Goal: Transaction & Acquisition: Download file/media

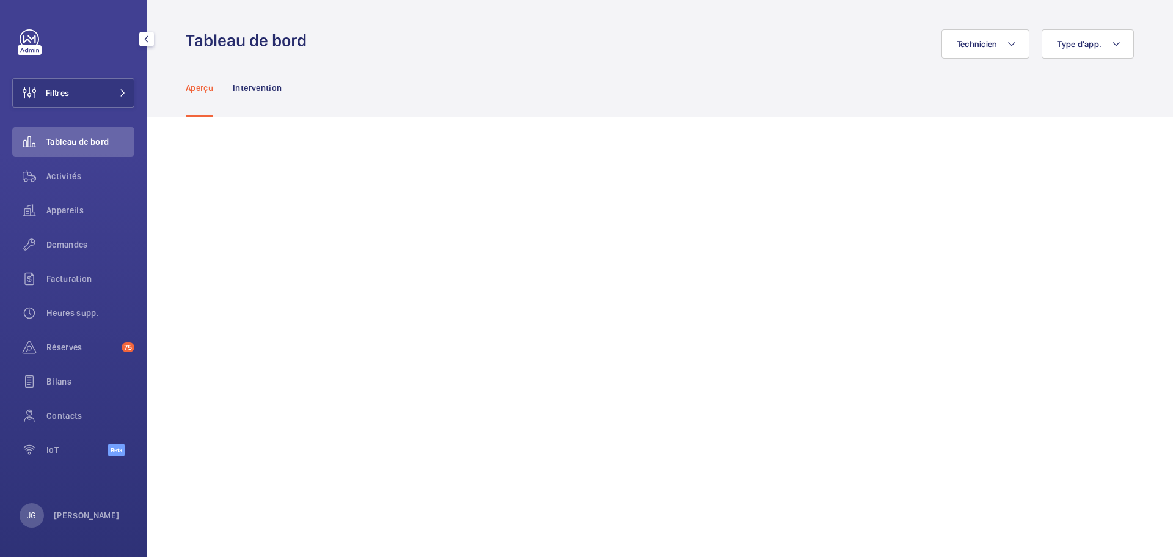
click at [44, 521] on div "JG [PERSON_NAME]" at bounding box center [70, 515] width 100 height 24
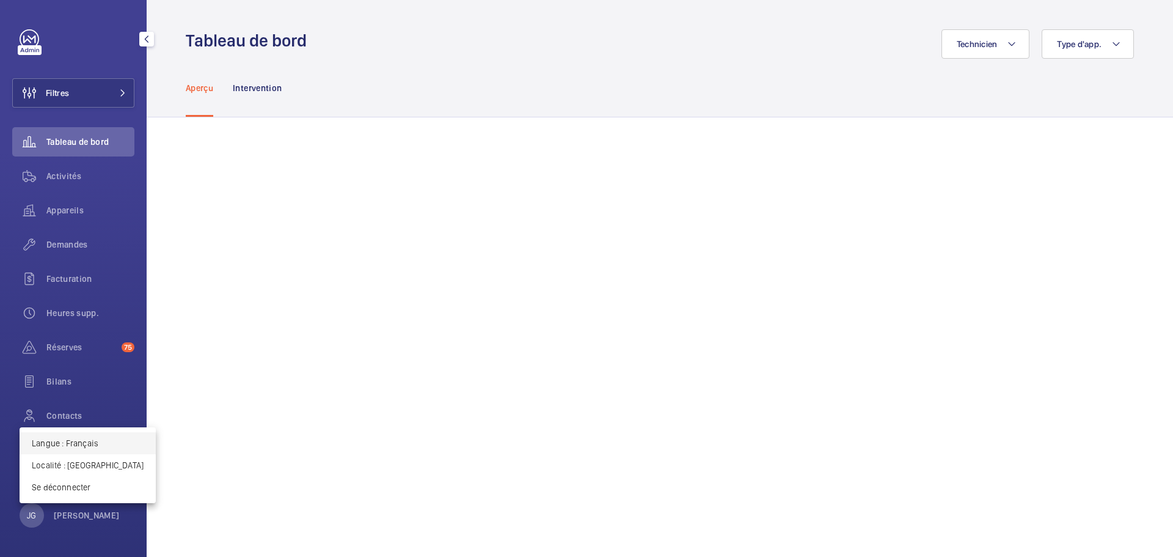
click at [67, 451] on button "Langue : Français" at bounding box center [88, 443] width 136 height 22
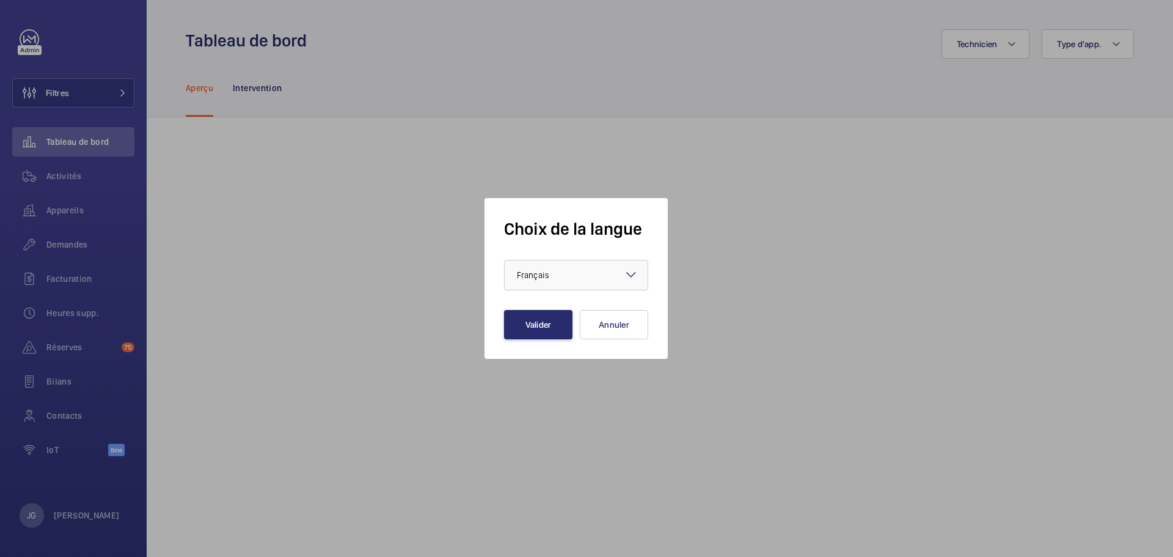
click at [67, 451] on div at bounding box center [586, 278] width 1173 height 557
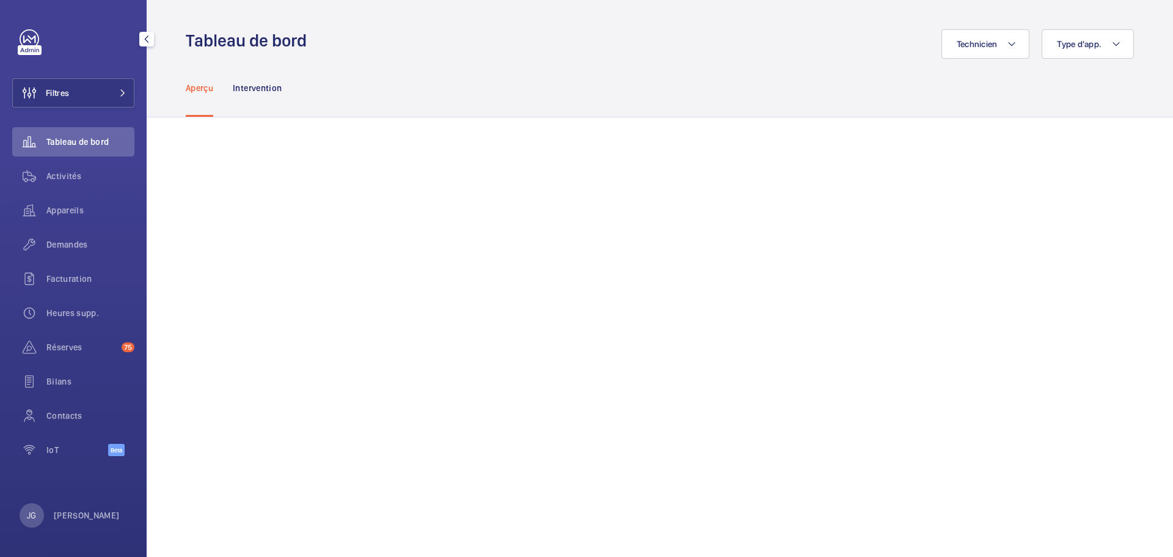
click at [57, 502] on div "Filtres Tableau de bord Activités Appareils Demandes Facturation Heures supp. R…" at bounding box center [73, 278] width 147 height 557
click at [59, 509] on p "[PERSON_NAME]" at bounding box center [87, 515] width 66 height 12
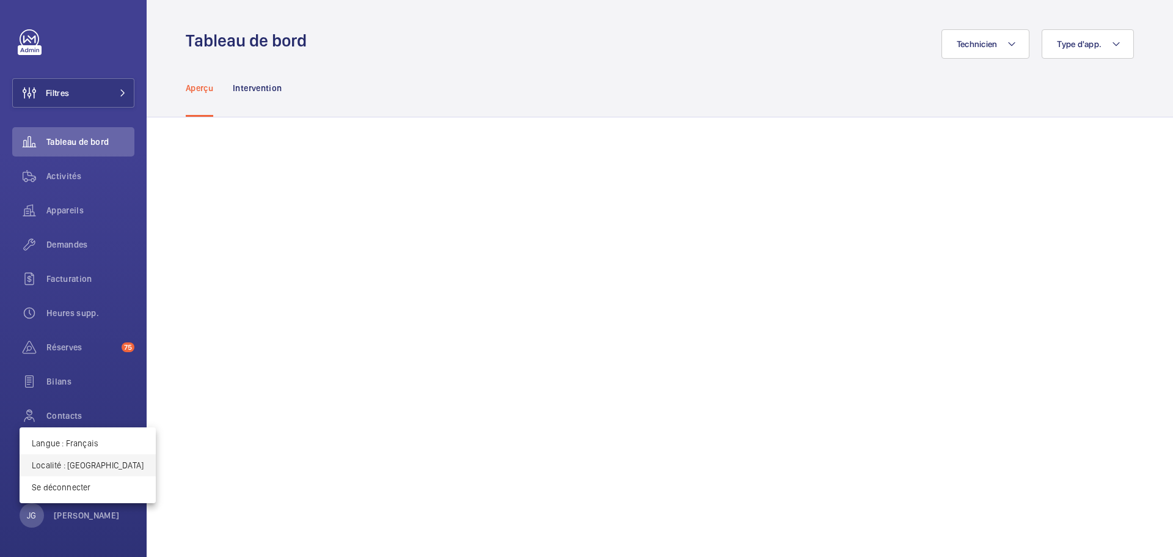
click at [64, 468] on p "Localité : [GEOGRAPHIC_DATA]" at bounding box center [88, 465] width 112 height 12
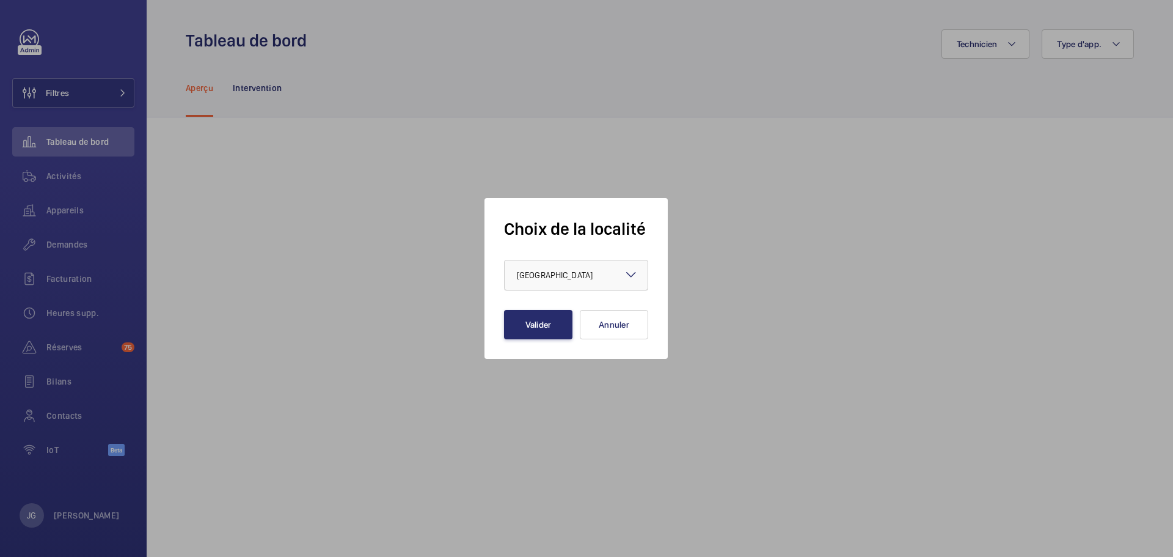
click at [584, 273] on div at bounding box center [576, 274] width 143 height 29
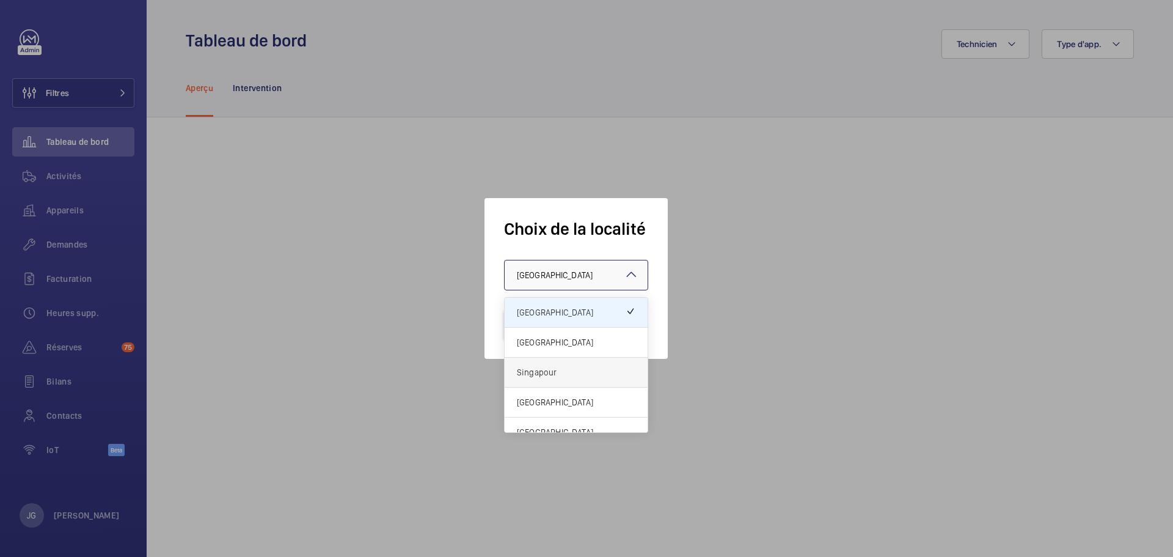
drag, startPoint x: 562, startPoint y: 346, endPoint x: 554, endPoint y: 368, distance: 23.2
click at [557, 364] on div "[GEOGRAPHIC_DATA] Royaume-Uni Singapour [GEOGRAPHIC_DATA] [GEOGRAPHIC_DATA]" at bounding box center [576, 372] width 143 height 149
click at [554, 368] on span "Singapour" at bounding box center [576, 372] width 119 height 12
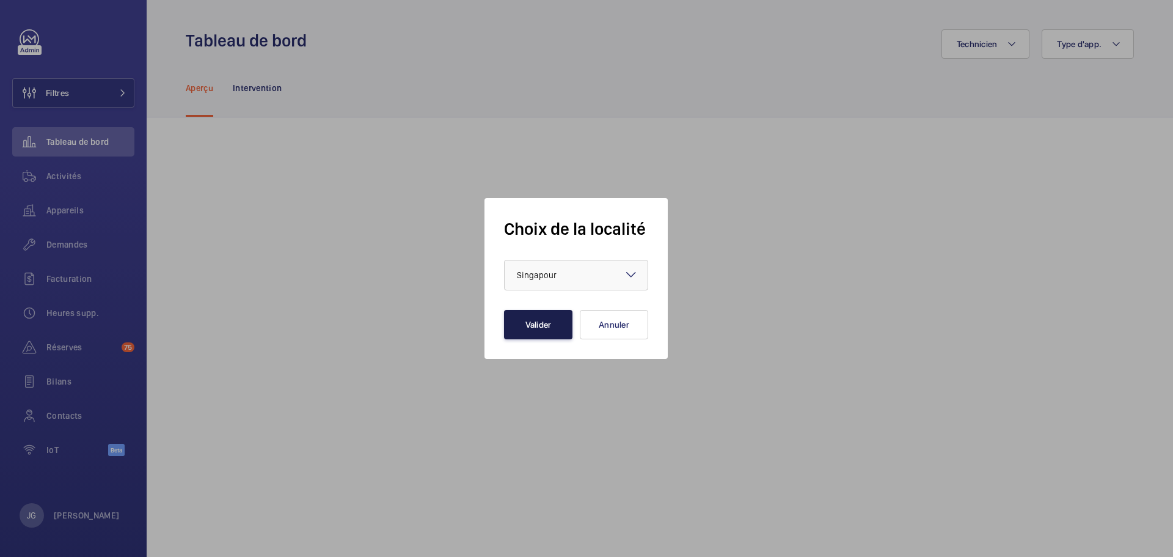
click at [543, 317] on button "Valider" at bounding box center [538, 324] width 68 height 29
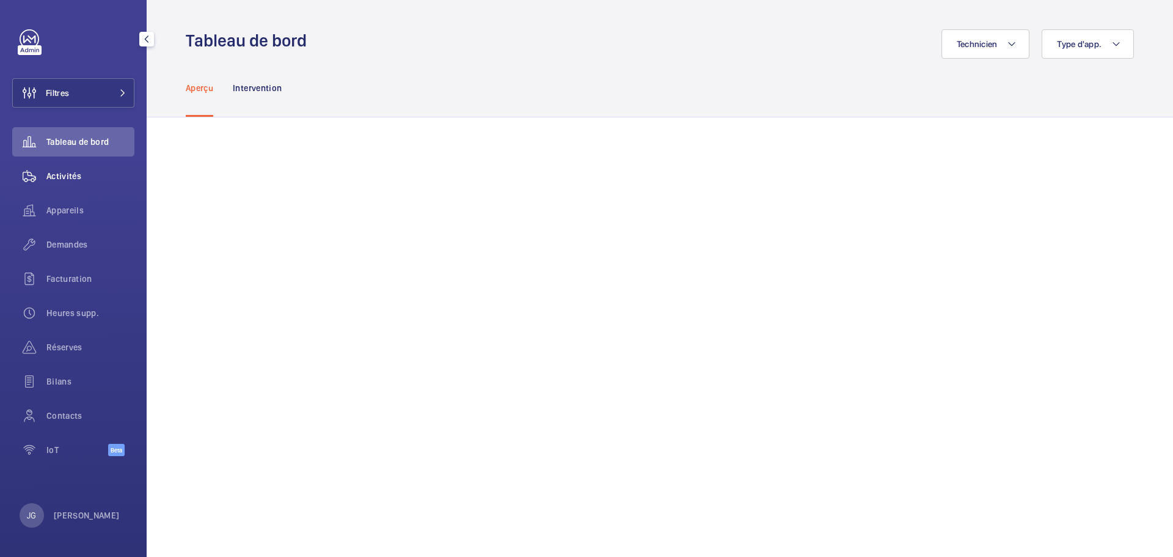
click at [86, 177] on span "Activités" at bounding box center [90, 176] width 88 height 12
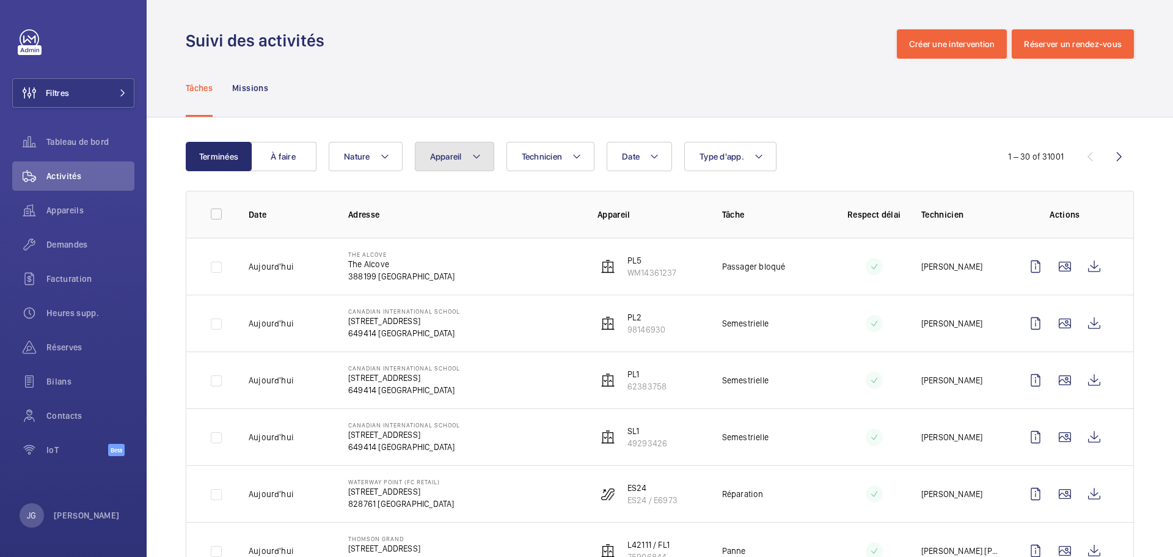
click at [460, 158] on span "Appareil" at bounding box center [446, 157] width 32 height 10
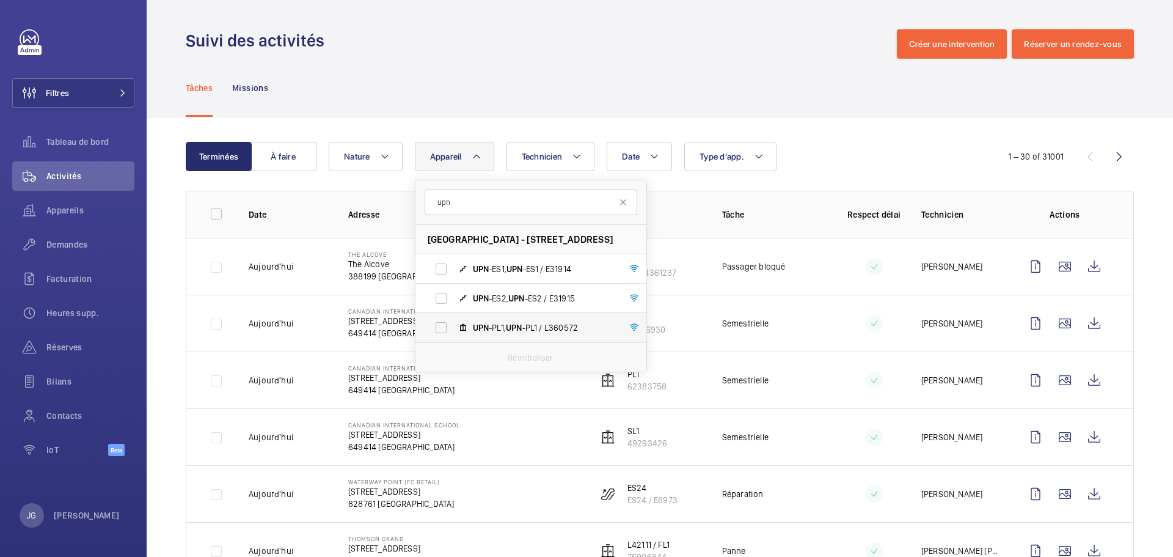
type input "upn"
click at [433, 329] on label "UPN -PL1, UPN -PL1 / L360572" at bounding box center [521, 327] width 211 height 29
click at [433, 329] on input "UPN -PL1, UPN -PL1 / L360572" at bounding box center [441, 327] width 24 height 24
checkbox input "true"
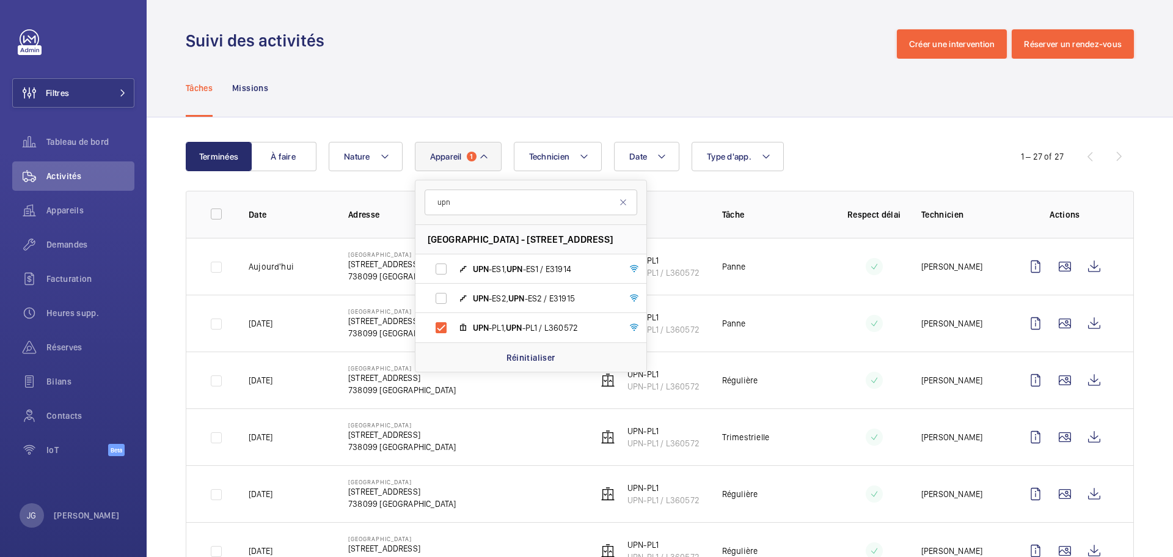
click at [843, 155] on div "Date Technicien Appareil 1 upn Causeway Point - 1 Woodlands Square, 738099 SING…" at bounding box center [658, 156] width 659 height 29
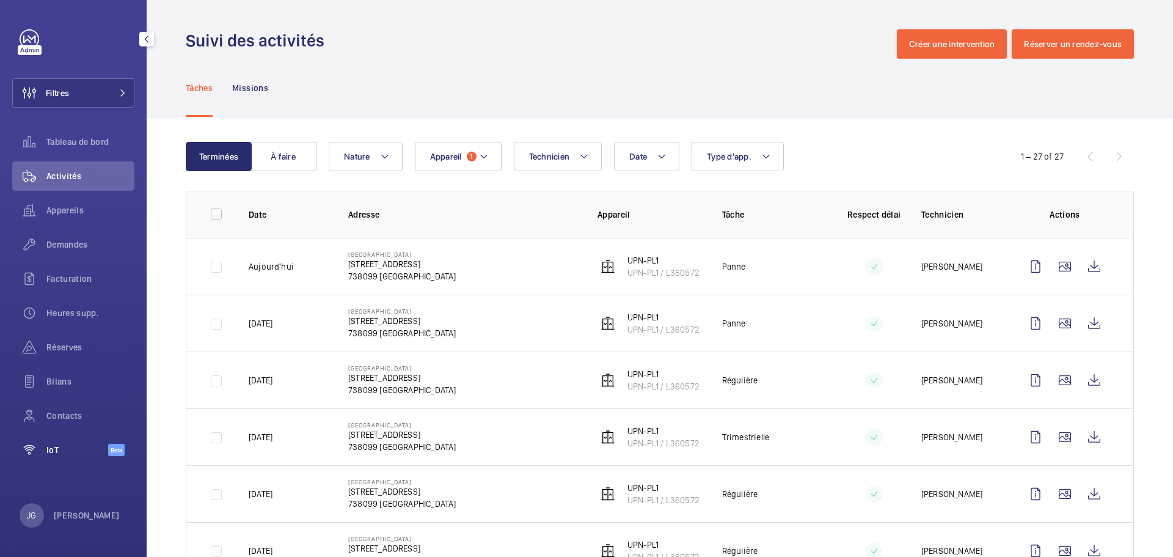
click at [61, 455] on div "IoT Beta" at bounding box center [73, 449] width 122 height 29
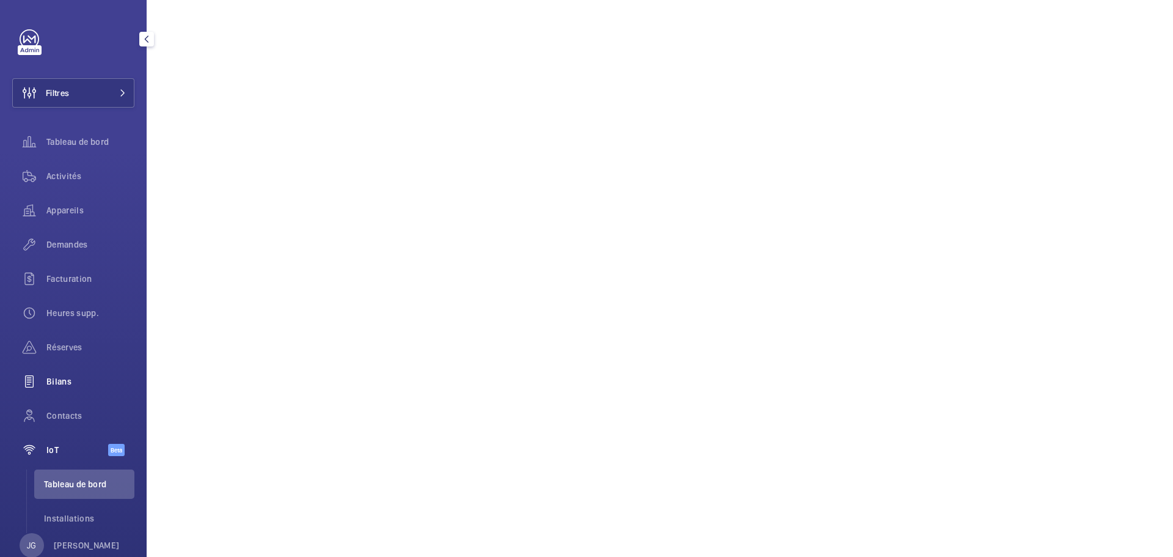
click at [79, 390] on div "Bilans" at bounding box center [73, 381] width 122 height 29
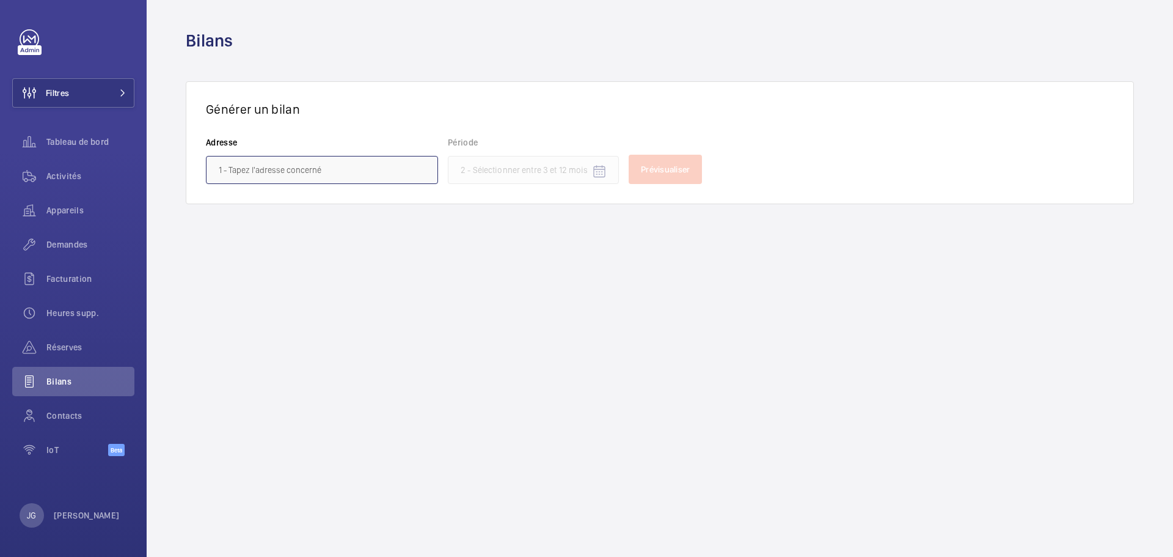
click at [370, 169] on input "text" at bounding box center [322, 170] width 232 height 28
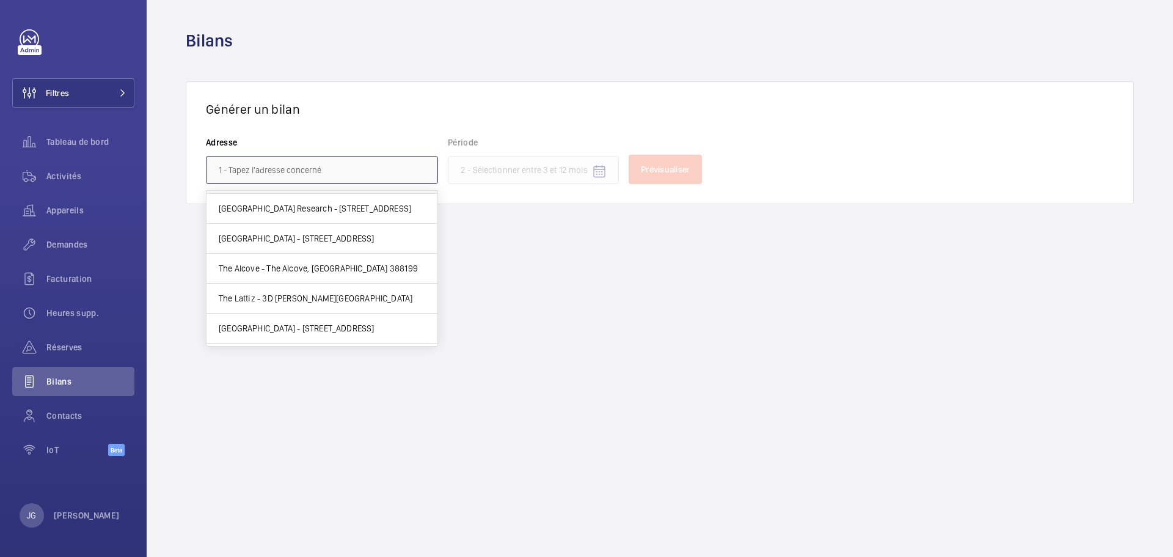
scroll to position [144, 0]
click at [61, 520] on p "[PERSON_NAME]" at bounding box center [87, 515] width 66 height 12
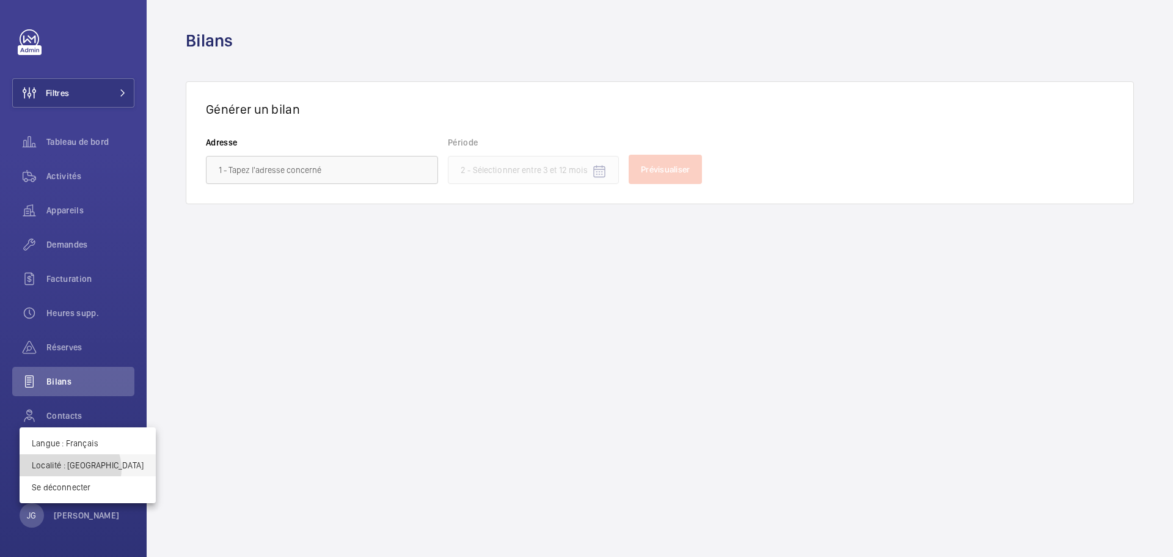
click at [70, 469] on p "Localité : Singapour" at bounding box center [88, 465] width 112 height 12
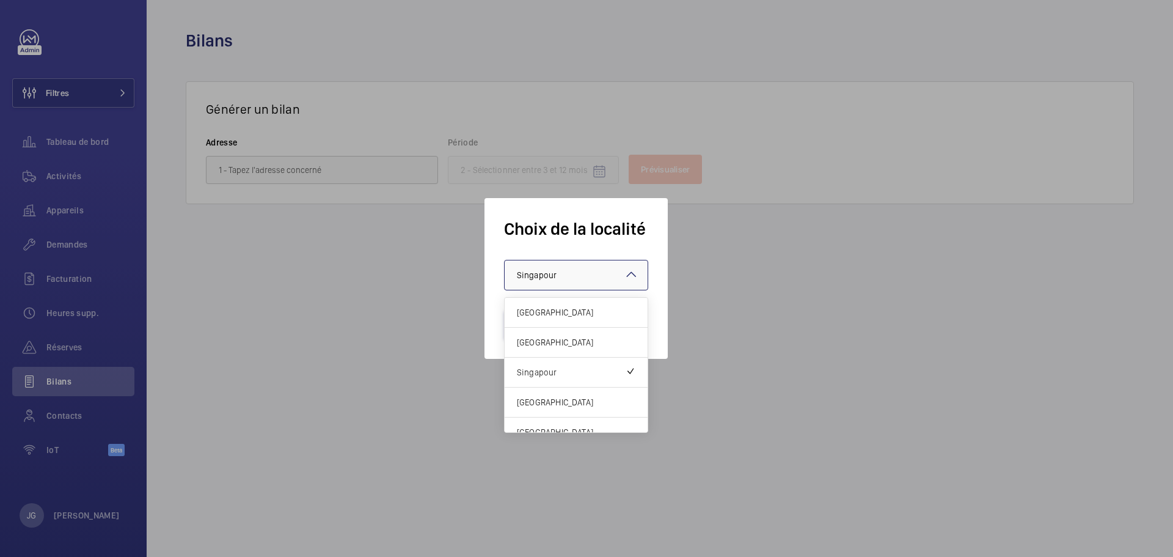
click at [524, 274] on span "Singapour" at bounding box center [537, 275] width 40 height 10
click at [526, 343] on span "[GEOGRAPHIC_DATA]" at bounding box center [576, 342] width 119 height 12
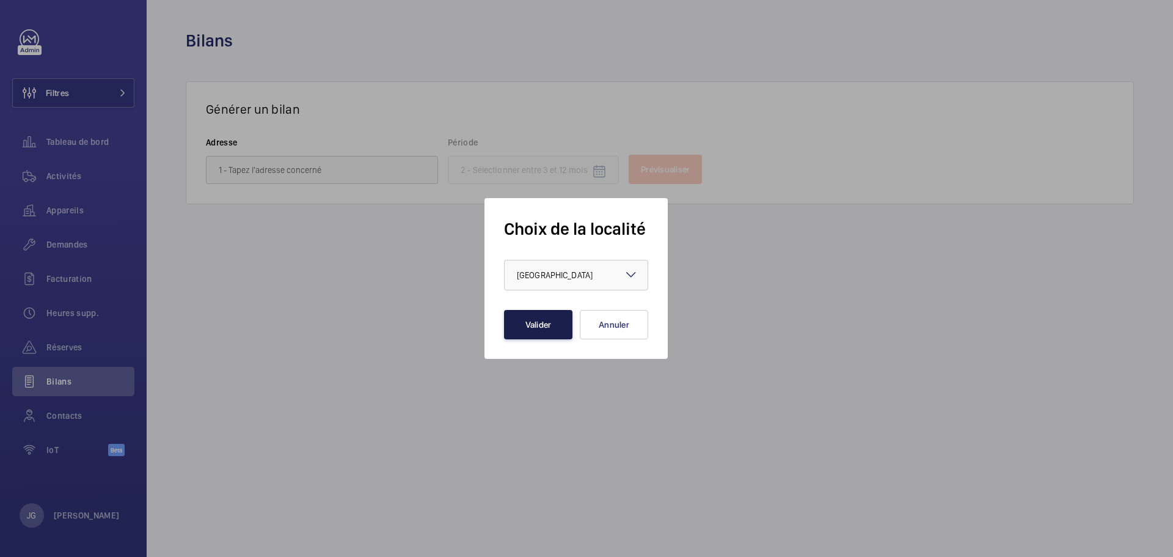
click at [518, 333] on button "Valider" at bounding box center [538, 324] width 68 height 29
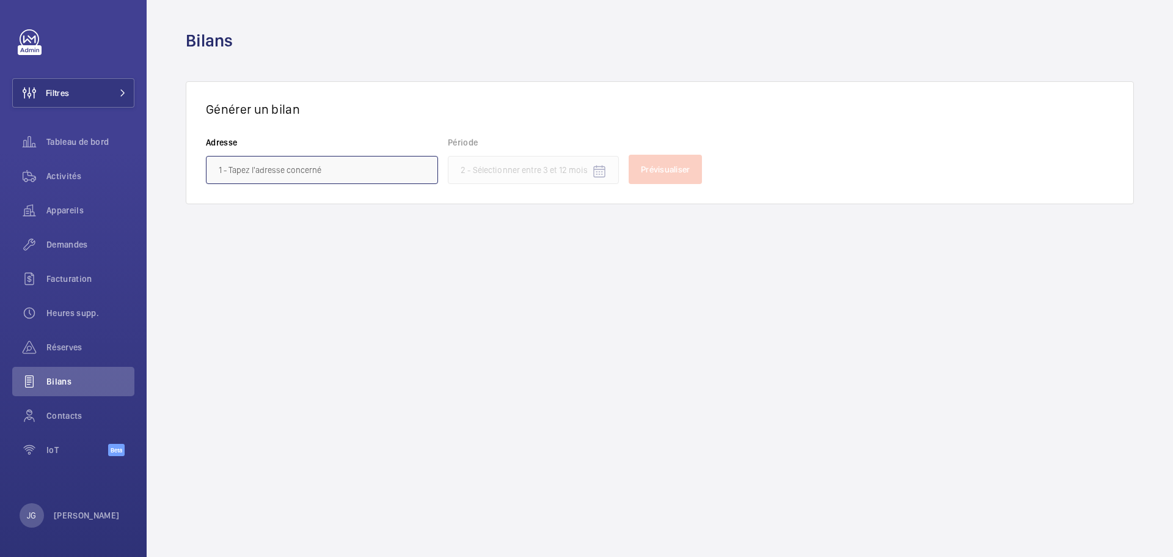
click at [326, 175] on input "text" at bounding box center [322, 170] width 232 height 28
click at [317, 235] on span "[STREET_ADDRESS] - [STREET_ADDRESS]" at bounding box center [294, 235] width 151 height 12
type input "[STREET_ADDRESS] - [STREET_ADDRESS]"
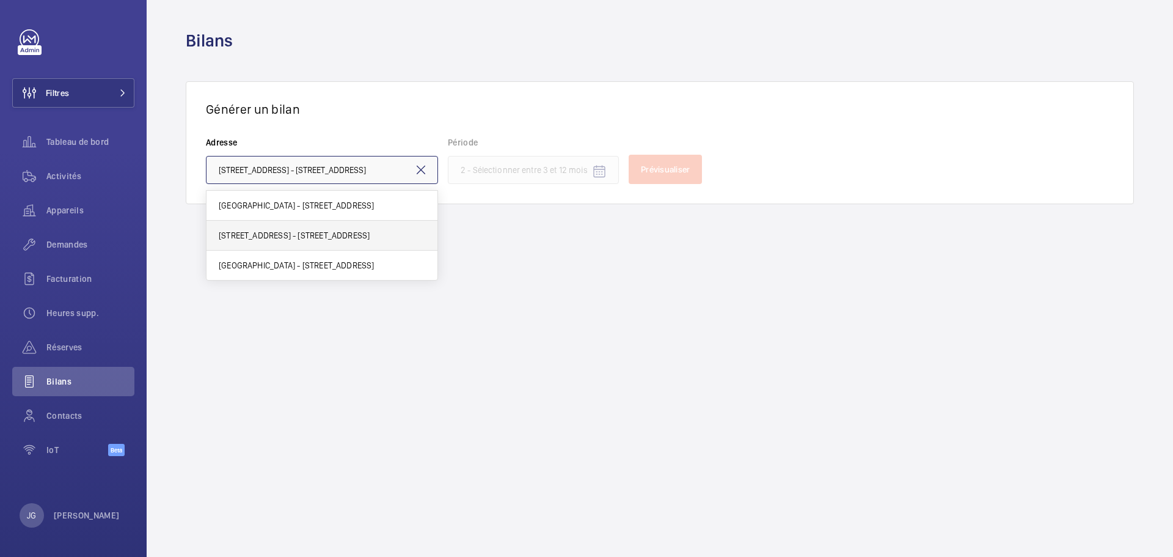
scroll to position [0, 72]
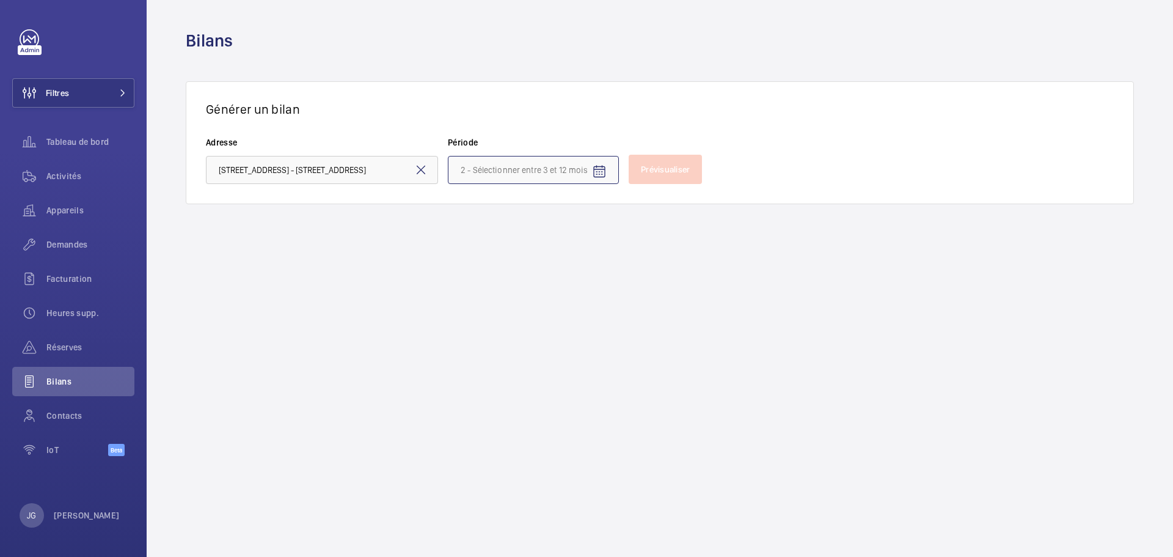
click at [483, 163] on input at bounding box center [533, 170] width 171 height 28
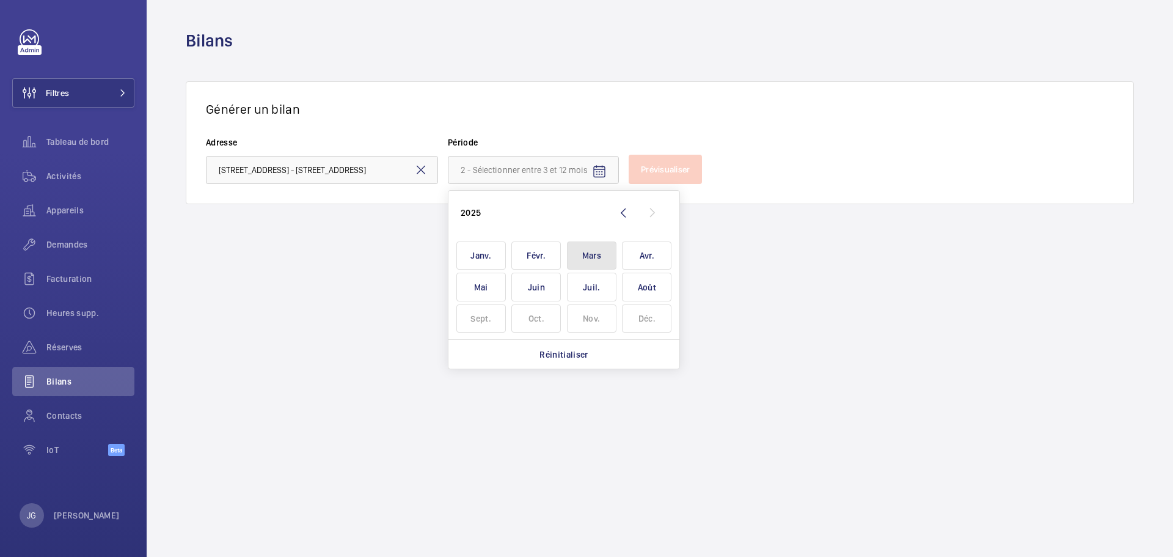
click at [593, 260] on span "Mars" at bounding box center [592, 255] width 50 height 29
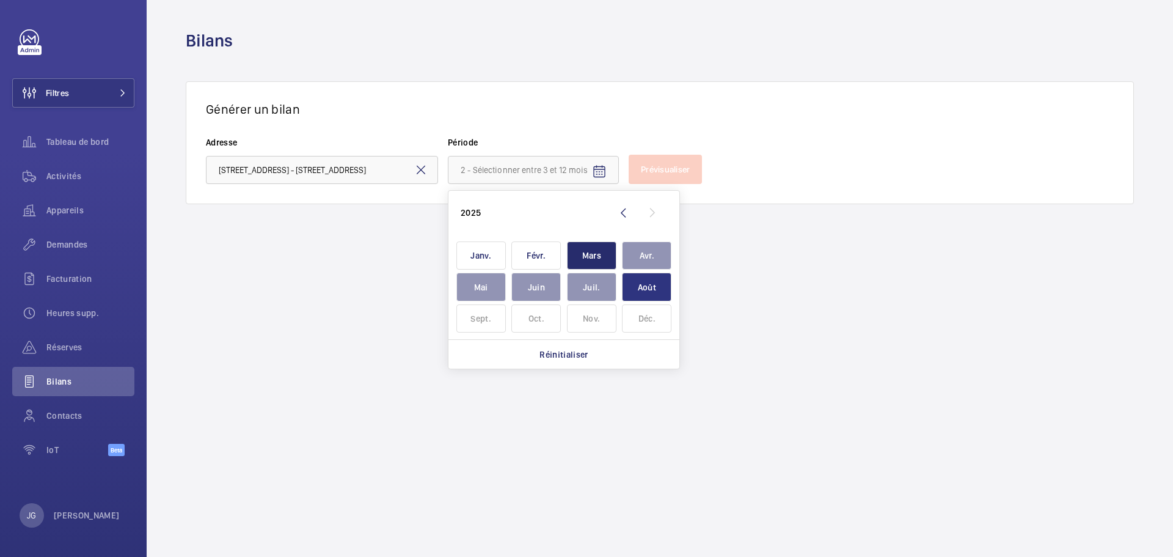
click at [630, 279] on span "Août" at bounding box center [647, 287] width 50 height 29
type input "[DATE] - [DATE]"
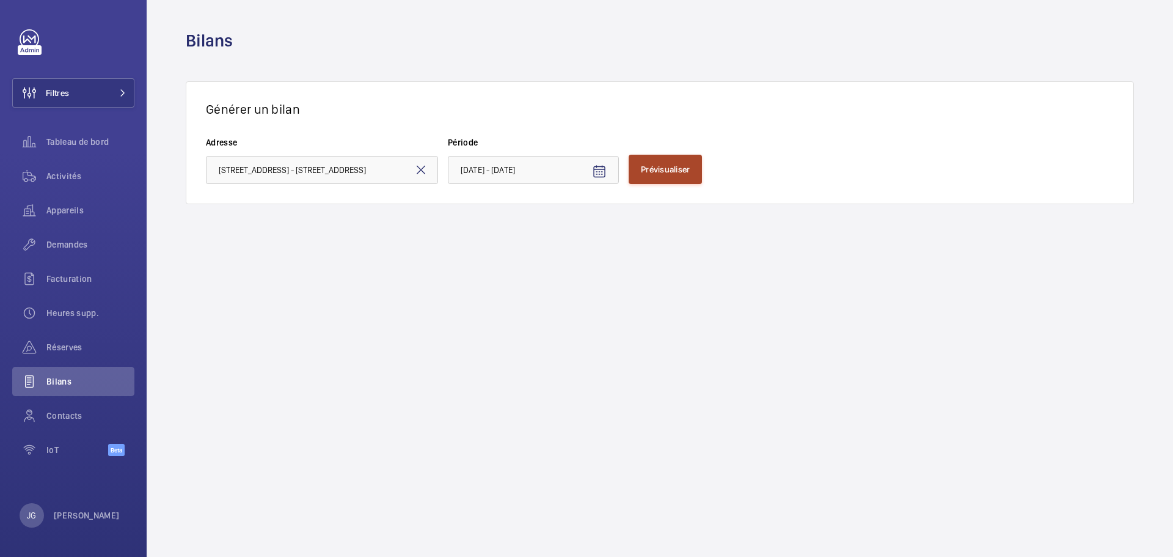
click at [663, 155] on button "Prévisualiser" at bounding box center [665, 169] width 73 height 29
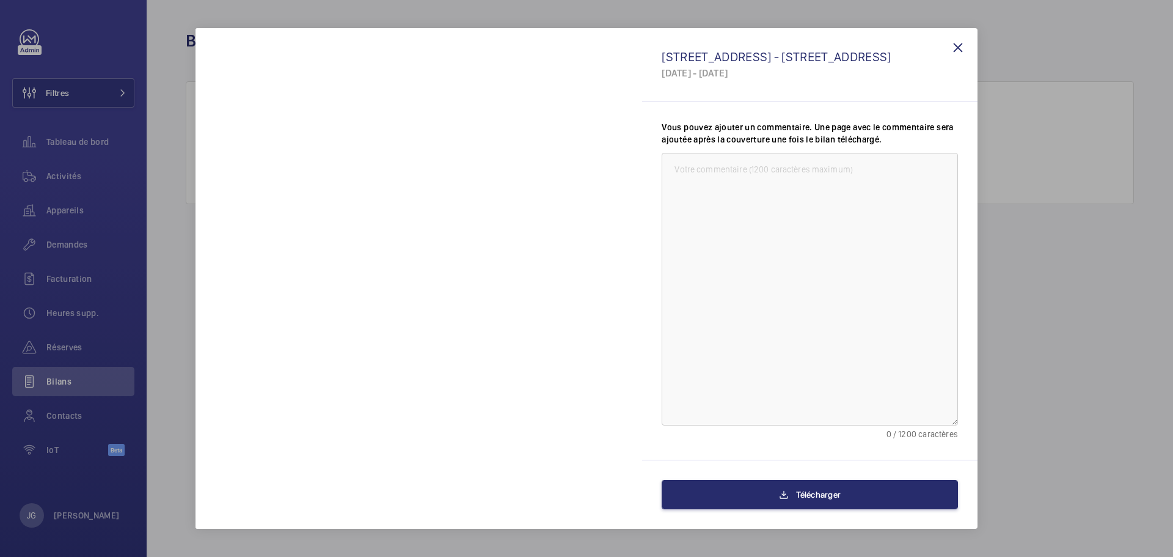
click at [644, 36] on div "160 Queen Victoria Street - 160 Queen Victoria Street, LONDON EC4V 4BF 1 mars 2…" at bounding box center [810, 64] width 336 height 73
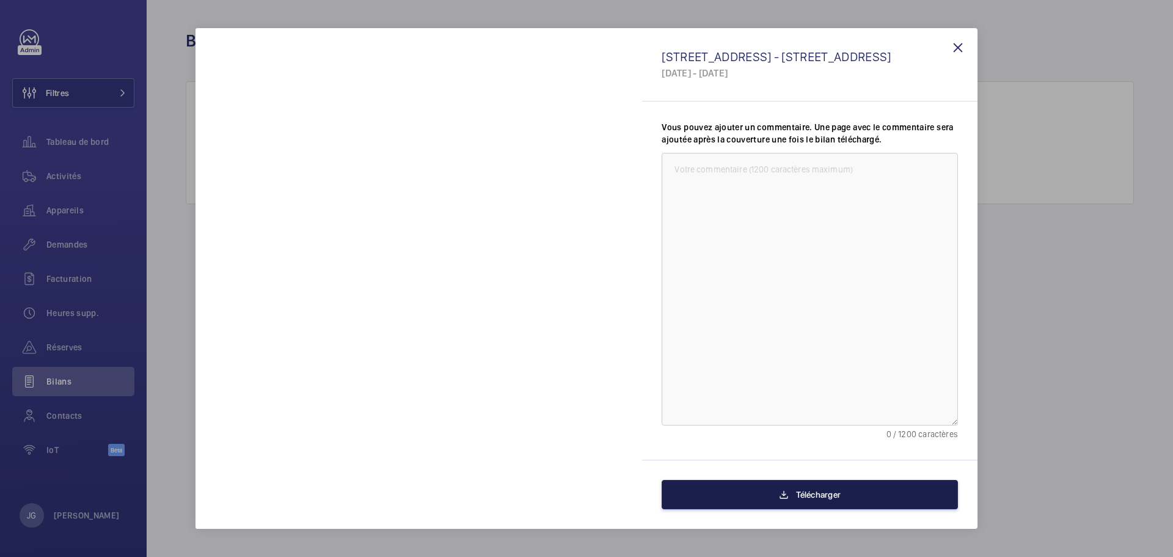
click at [788, 496] on mat-icon at bounding box center [784, 494] width 10 height 15
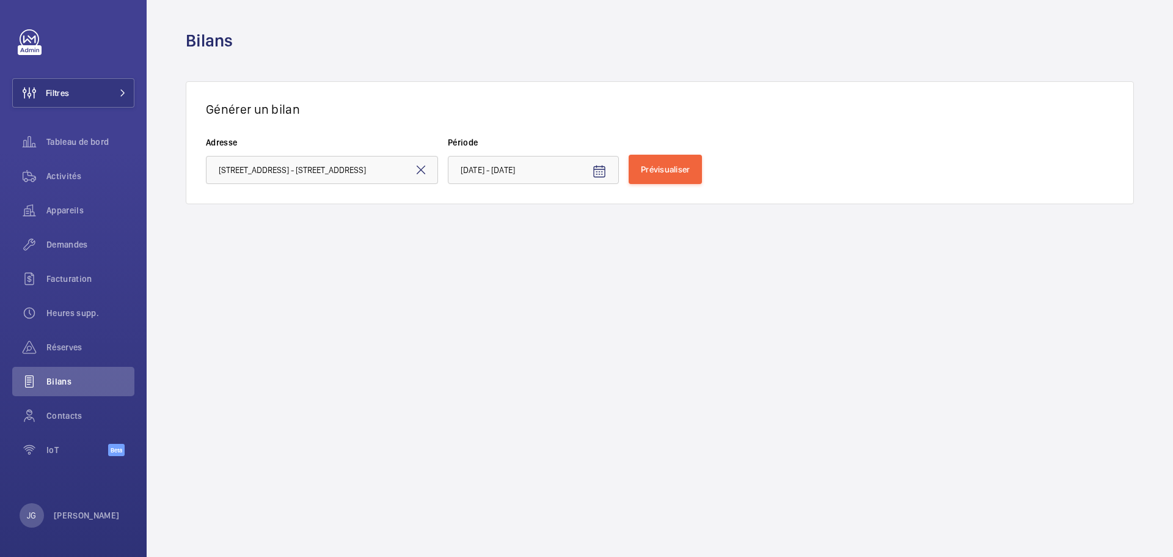
click at [650, 153] on form "Adresse 160 Queen Victoria Street - 160 Queen Victoria Street, LONDON EC4V 4BF …" at bounding box center [660, 160] width 908 height 48
click at [655, 164] on span "Prévisualiser" at bounding box center [665, 169] width 49 height 10
